Goal: Task Accomplishment & Management: Manage account settings

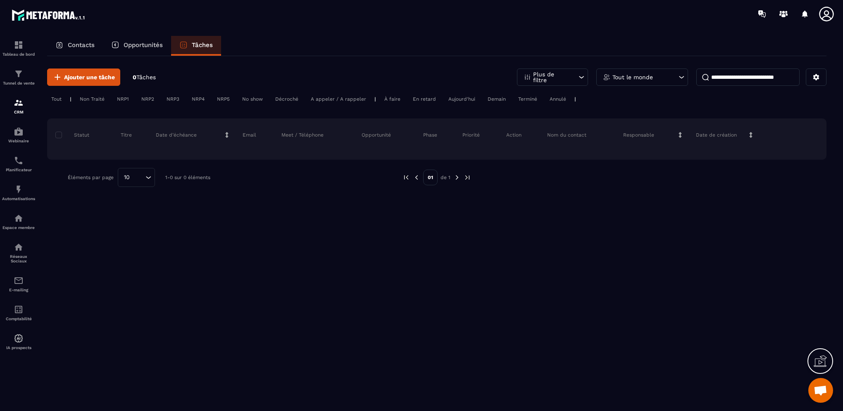
scroll to position [322, 0]
click at [95, 80] on span "Ajouter une tâche" at bounding box center [89, 77] width 51 height 8
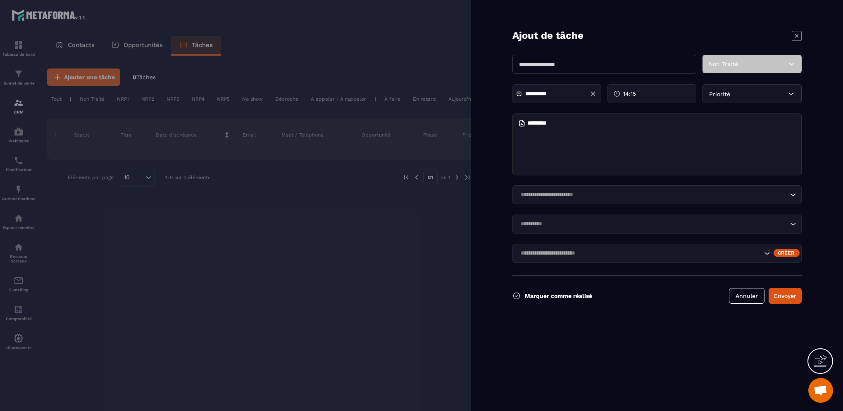
click at [794, 35] on icon at bounding box center [796, 36] width 10 height 10
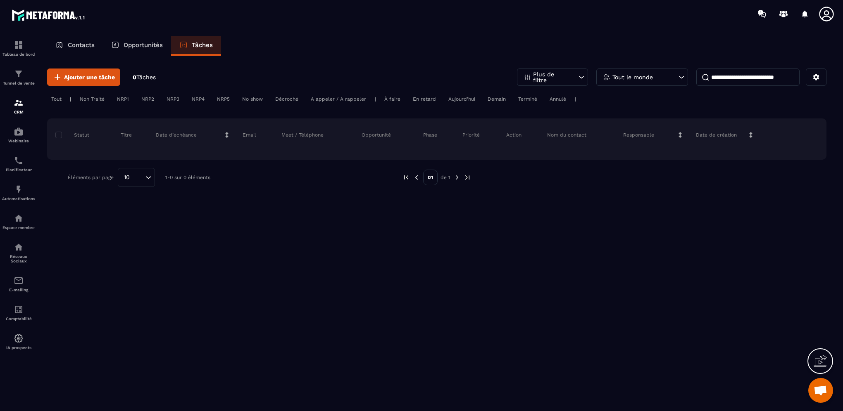
click at [84, 46] on p "Contacts" at bounding box center [81, 44] width 27 height 7
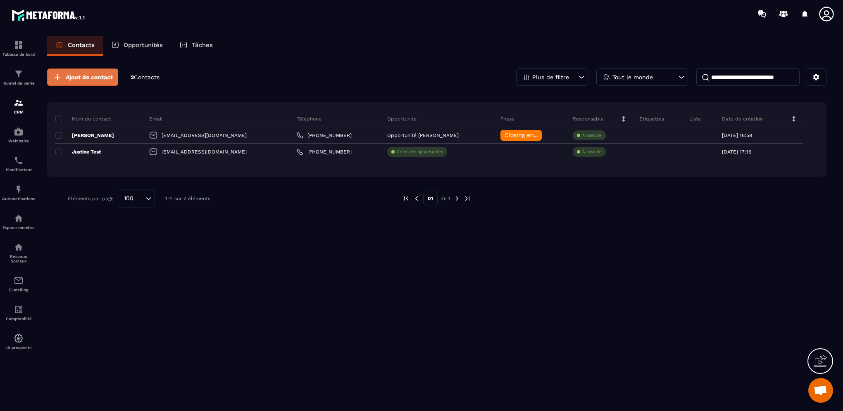
click at [84, 78] on span "Ajout de contact" at bounding box center [89, 77] width 47 height 8
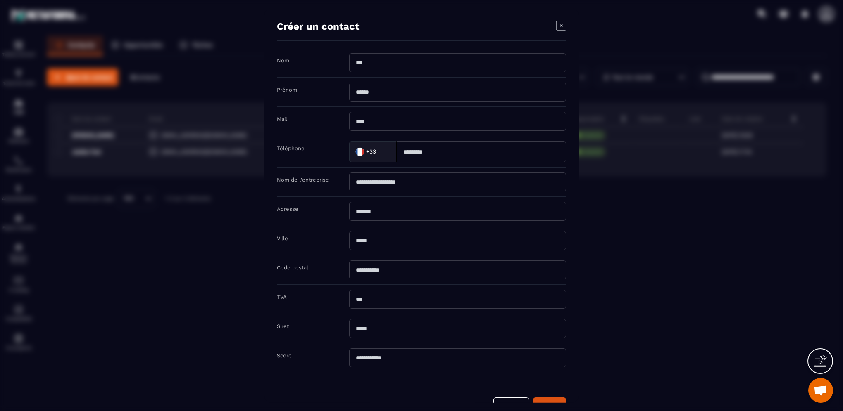
click at [561, 26] on icon "Modal window" at bounding box center [561, 26] width 10 height 10
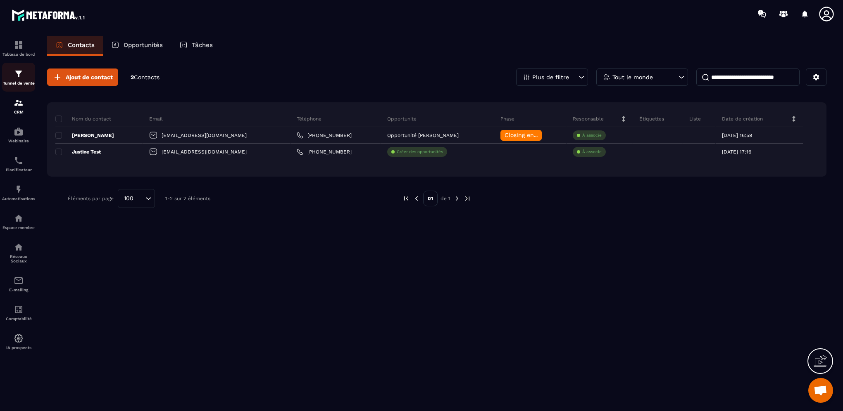
click at [20, 65] on link "Tunnel de vente" at bounding box center [18, 77] width 33 height 29
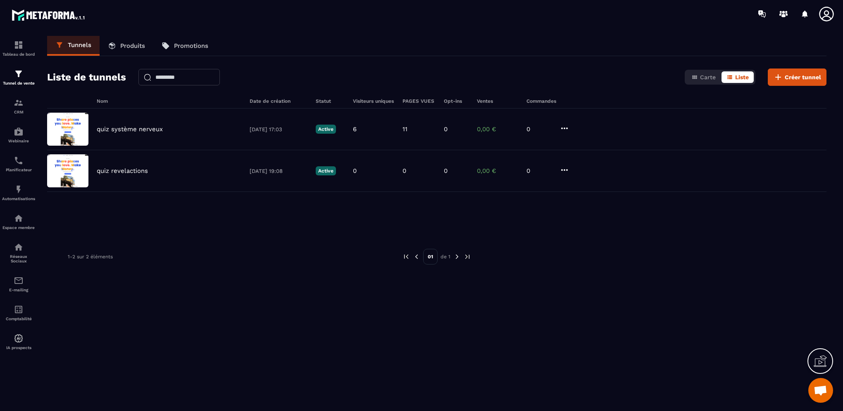
click at [126, 43] on p "Produits" at bounding box center [132, 45] width 25 height 7
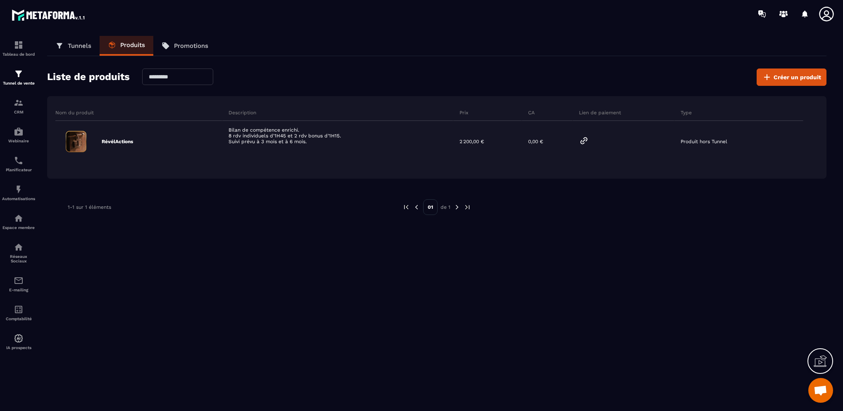
click at [182, 46] on p "Promotions" at bounding box center [191, 45] width 34 height 7
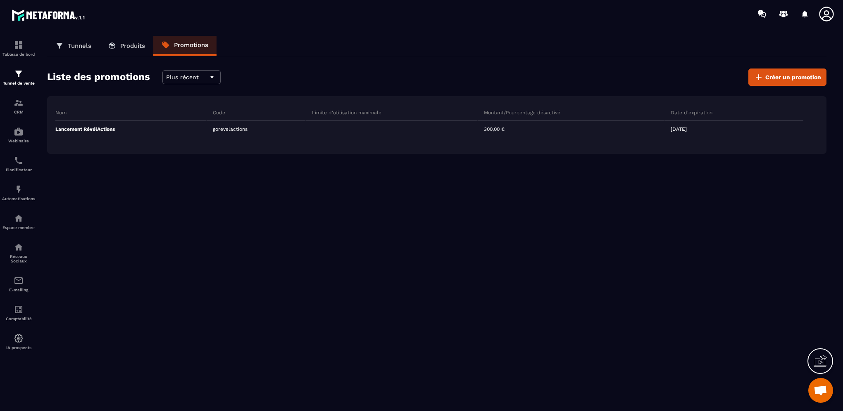
click at [135, 45] on p "Produits" at bounding box center [132, 45] width 25 height 7
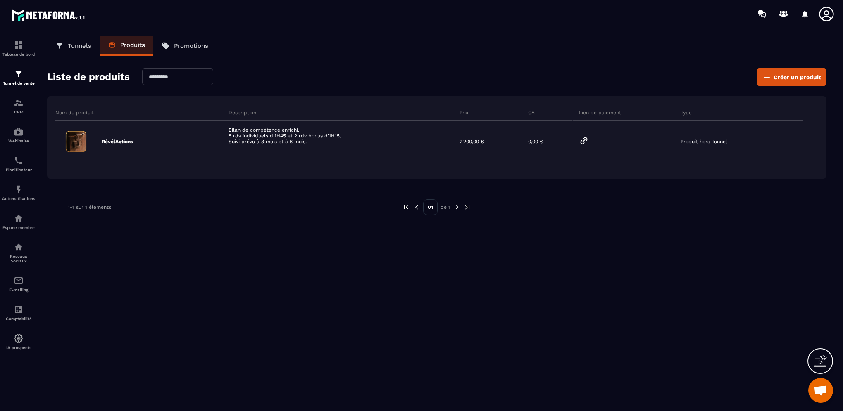
click at [76, 47] on p "Tunnels" at bounding box center [80, 45] width 24 height 7
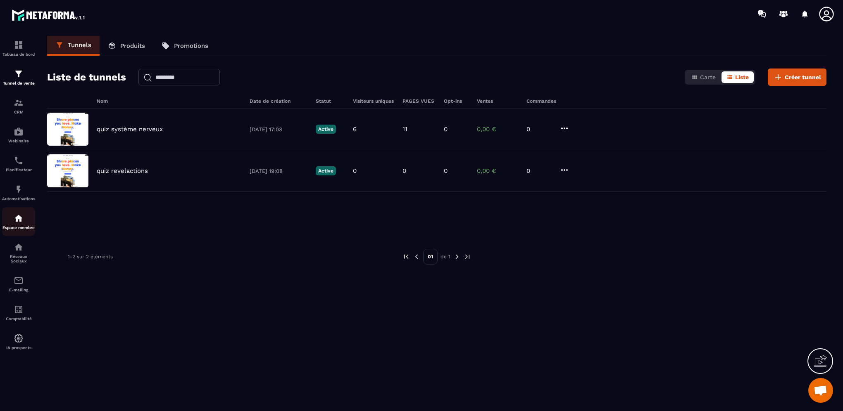
click at [21, 223] on img at bounding box center [19, 219] width 10 height 10
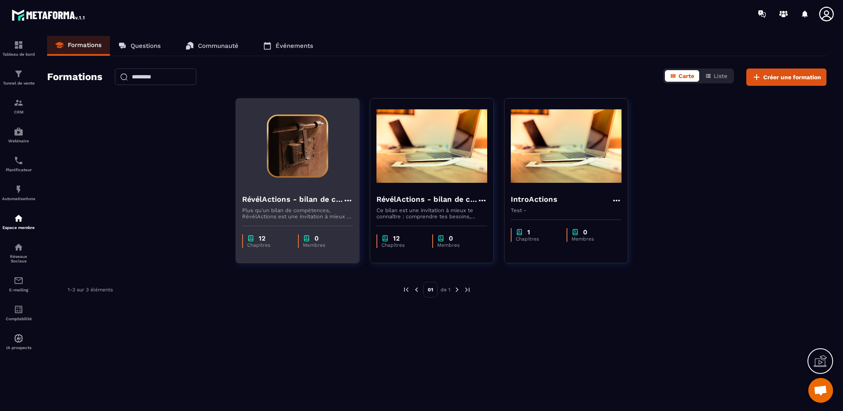
click at [312, 200] on h4 "RévélActions - bilan de compétences" at bounding box center [292, 200] width 101 height 12
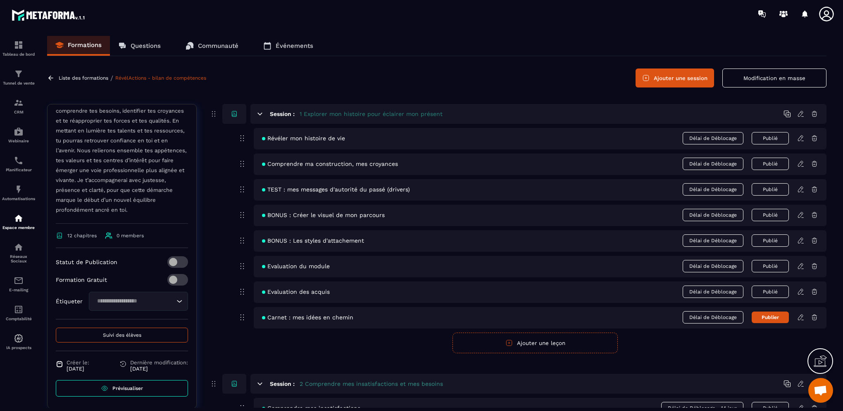
scroll to position [171, 0]
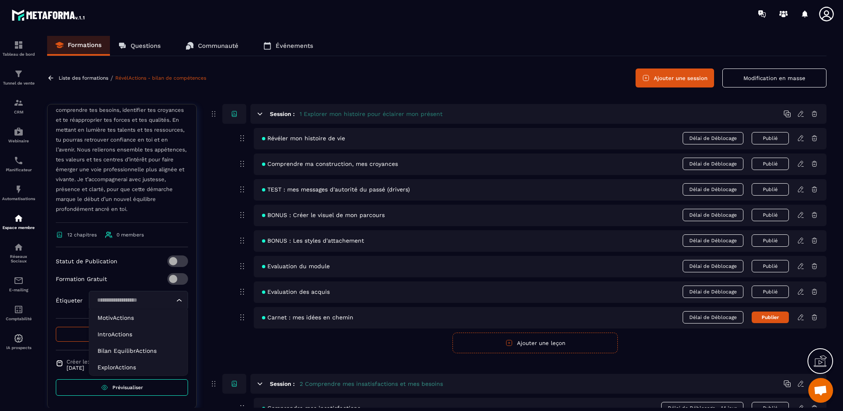
click at [112, 307] on div "Loading..." at bounding box center [138, 300] width 99 height 19
drag, startPoint x: 119, startPoint y: 353, endPoint x: 110, endPoint y: 352, distance: 9.2
click at [110, 352] on p "Bilan EquilibrActions" at bounding box center [138, 351] width 82 height 8
click at [162, 299] on div "Bilan EquilibrActions" at bounding box center [134, 300] width 82 height 9
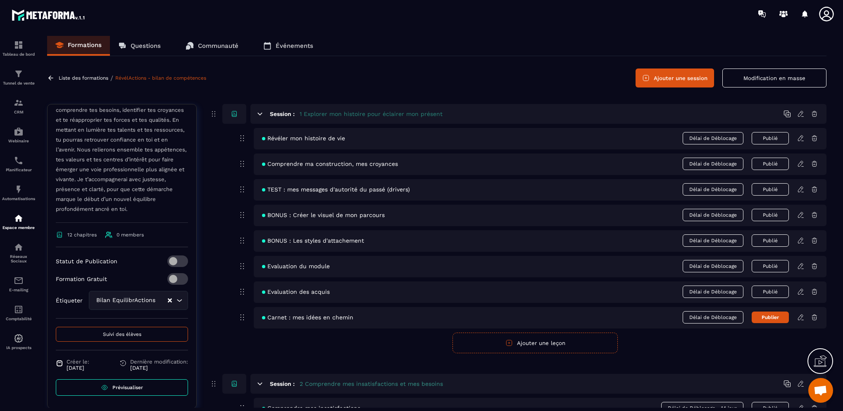
click at [175, 299] on icon "Search for option" at bounding box center [179, 301] width 8 height 8
click at [159, 313] on div "Statut de Publication Formation Gratuit Étiqueter Bilan EquilibrActions Loading…" at bounding box center [122, 287] width 132 height 63
click at [87, 307] on div "Étiqueter [PERSON_NAME] EquilibrActions Loading..." at bounding box center [122, 300] width 132 height 19
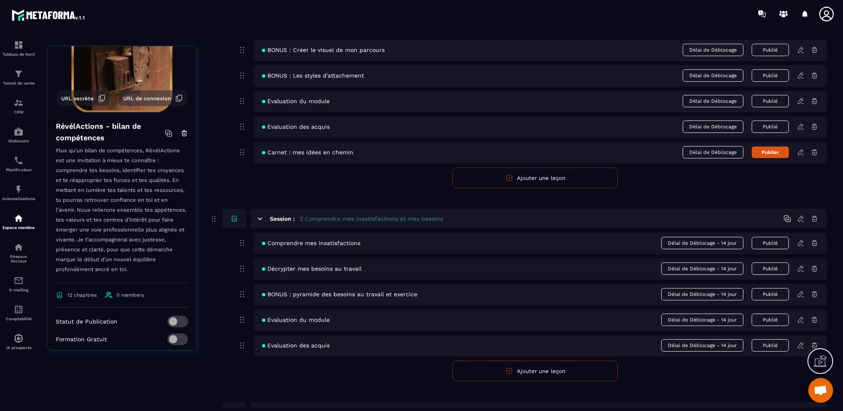
scroll to position [0, 0]
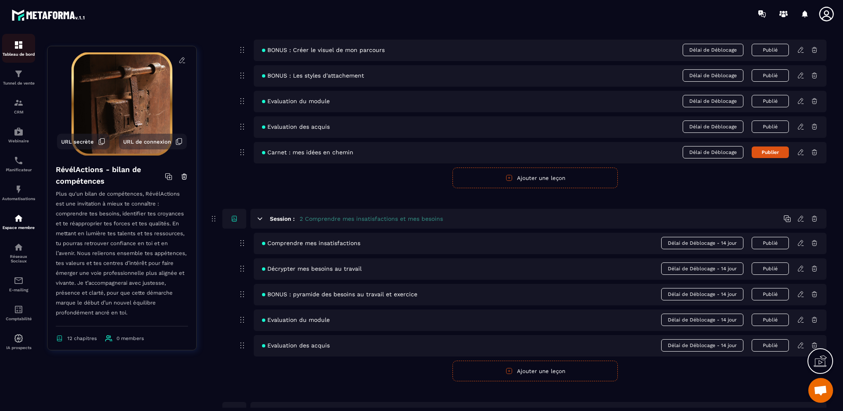
click at [20, 54] on p "Tableau de bord" at bounding box center [18, 54] width 33 height 5
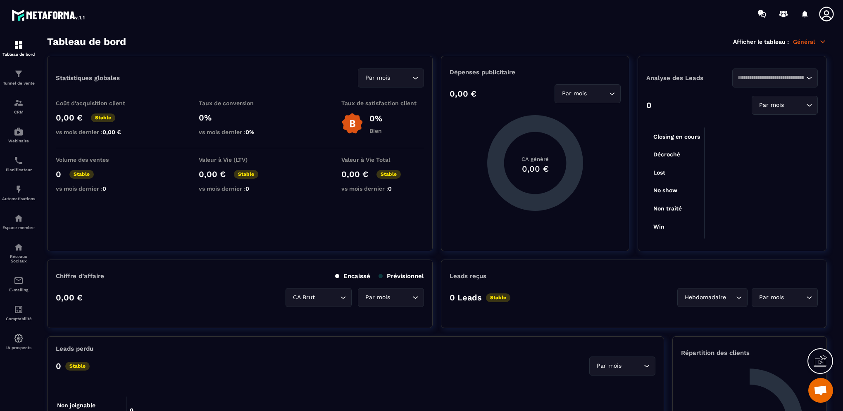
click at [832, 16] on icon at bounding box center [826, 14] width 14 height 14
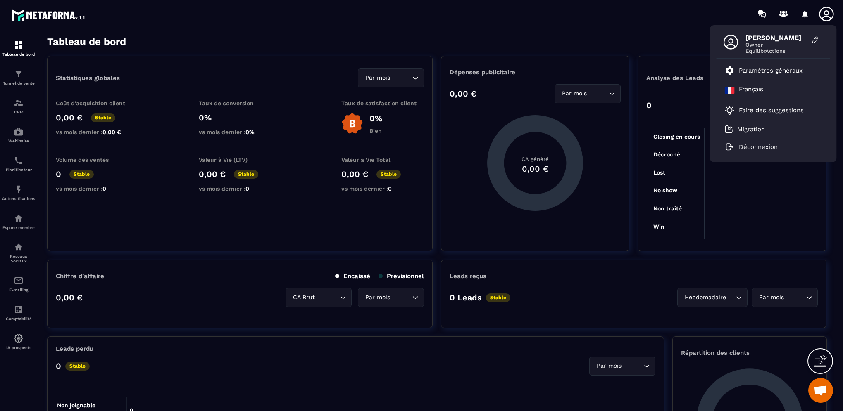
click at [755, 45] on span "Owner" at bounding box center [776, 45] width 62 height 6
click at [767, 41] on span "[PERSON_NAME]" at bounding box center [776, 38] width 62 height 8
click at [735, 40] on icon at bounding box center [730, 42] width 17 height 17
click at [815, 39] on icon at bounding box center [815, 40] width 8 height 8
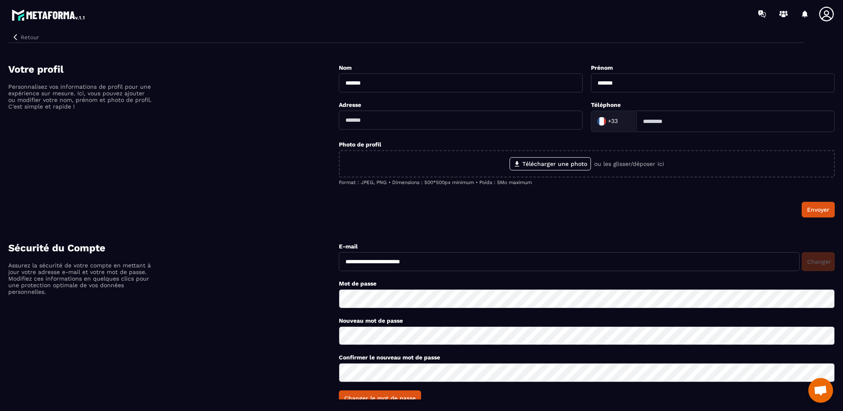
click at [828, 6] on icon at bounding box center [826, 14] width 17 height 17
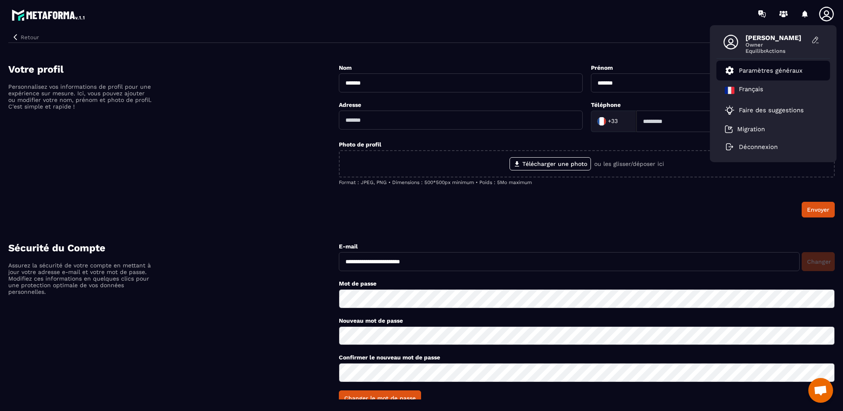
click at [759, 74] on link "Paramètres généraux" at bounding box center [764, 71] width 78 height 10
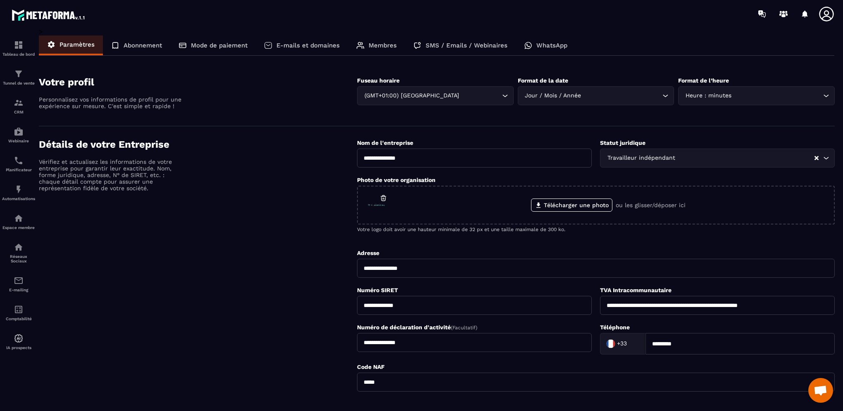
click at [520, 249] on div "Adresse" at bounding box center [596, 253] width 478 height 8
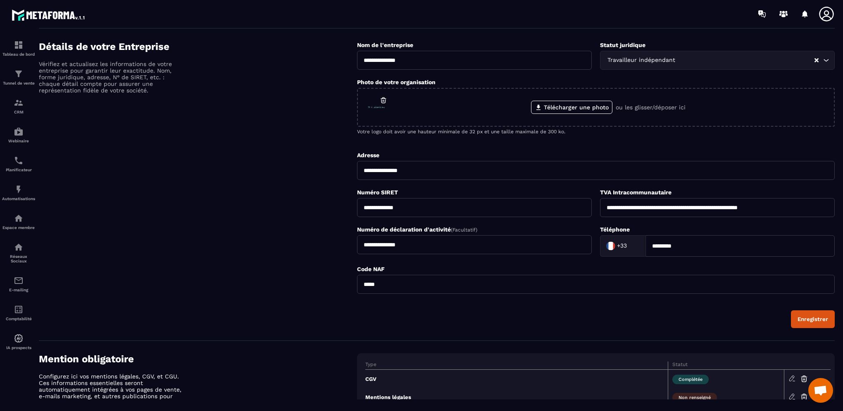
scroll to position [165, 0]
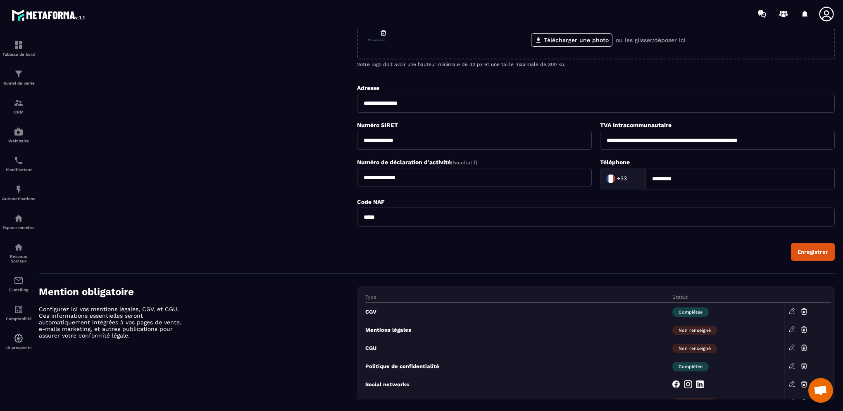
click at [806, 254] on div "Enregistrer" at bounding box center [812, 252] width 31 height 6
